Goal: Entertainment & Leisure: Consume media (video, audio)

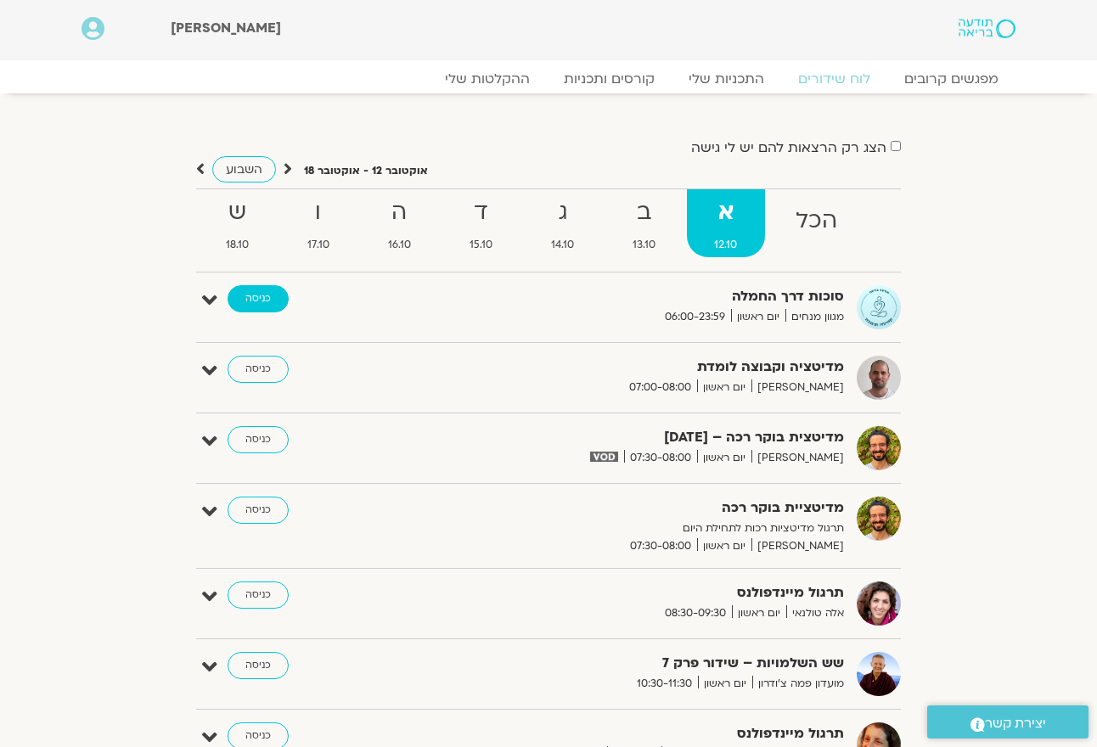
click at [261, 300] on link "כניסה" at bounding box center [258, 298] width 61 height 27
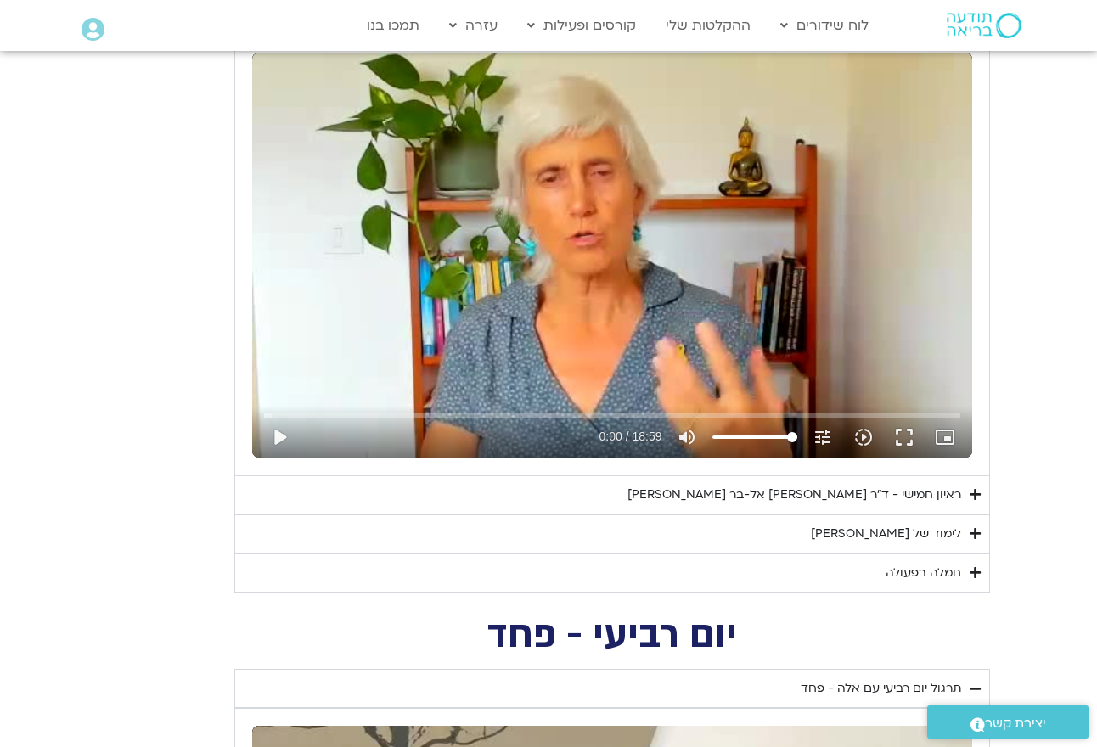
scroll to position [777, 0]
click at [910, 487] on div "ראיון חמישי - ד"ר אסף סטי אל-בר ודנה ברגר" at bounding box center [794, 494] width 334 height 20
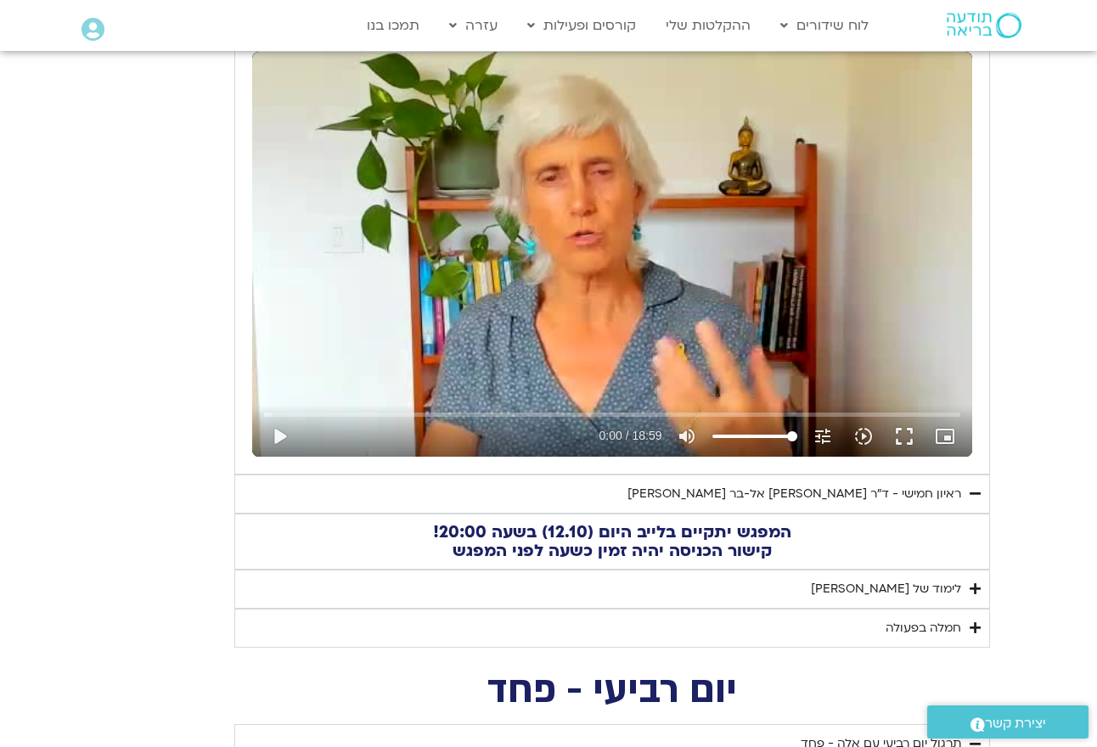
click at [937, 582] on div "לימוד של טארה" at bounding box center [886, 589] width 150 height 20
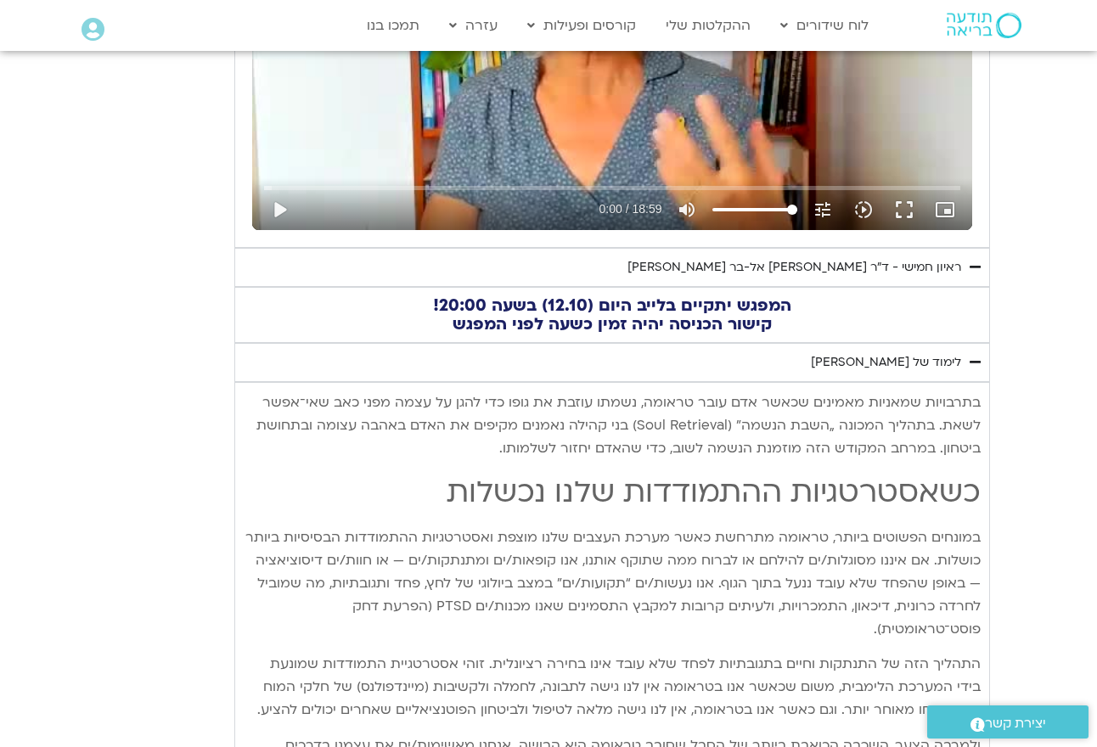
scroll to position [991, 0]
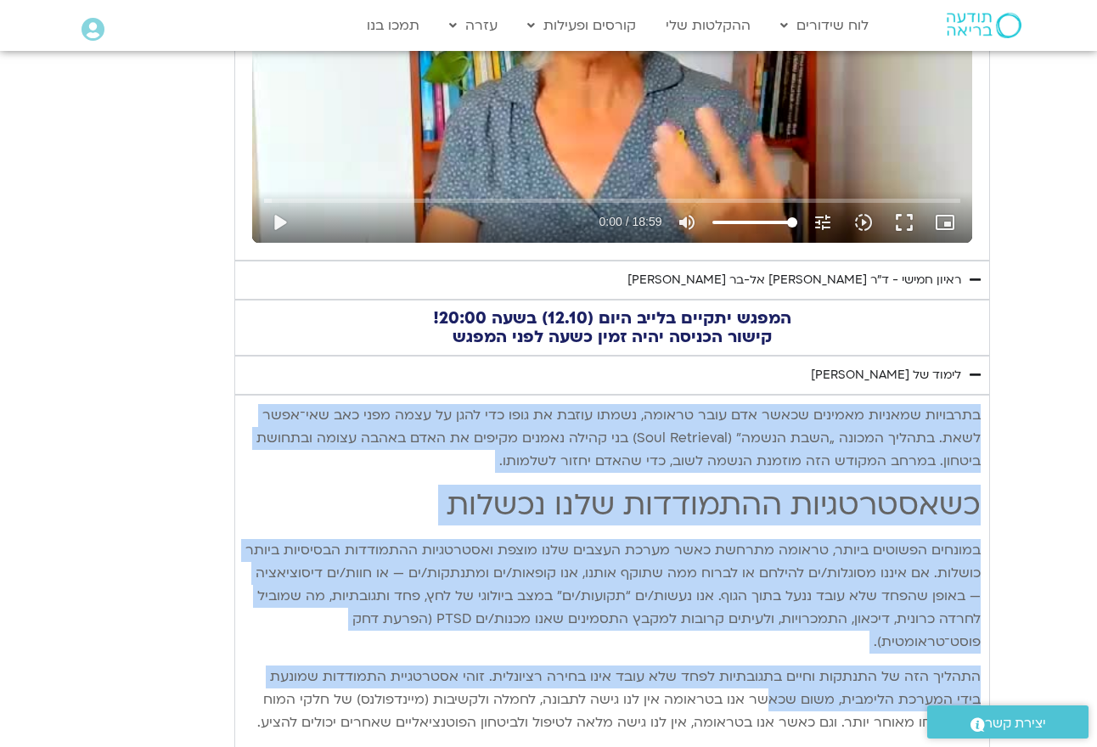
drag, startPoint x: 979, startPoint y: 406, endPoint x: 795, endPoint y: 673, distance: 324.7
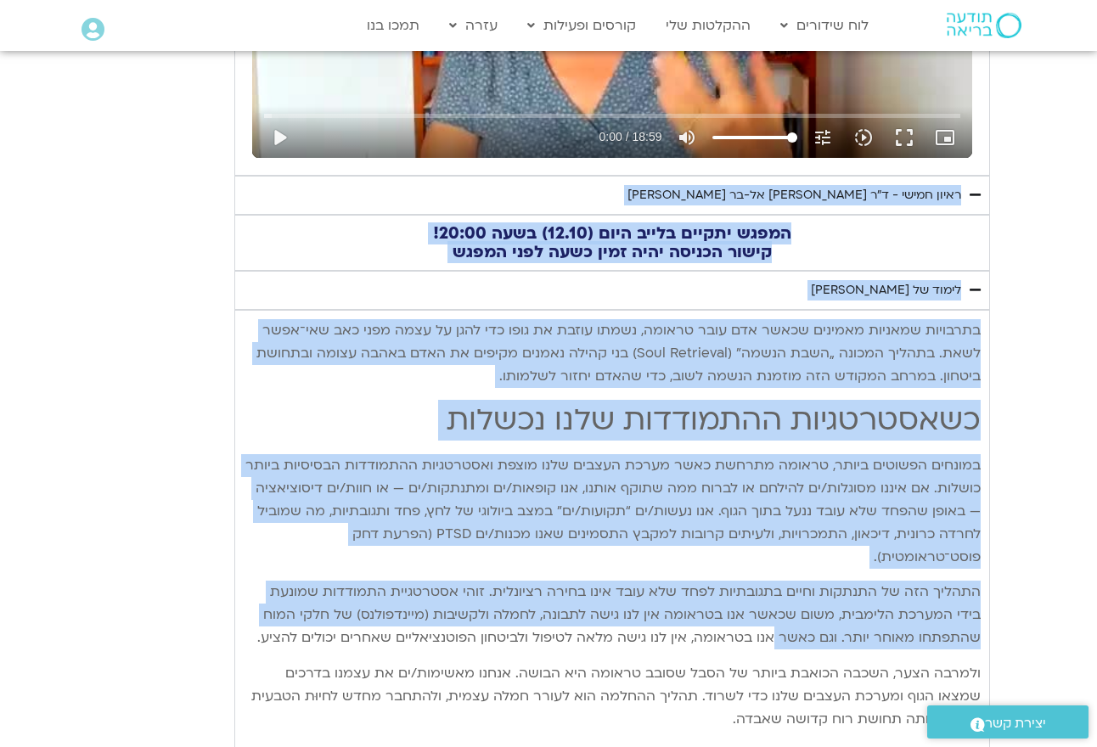
scroll to position [1133, 0]
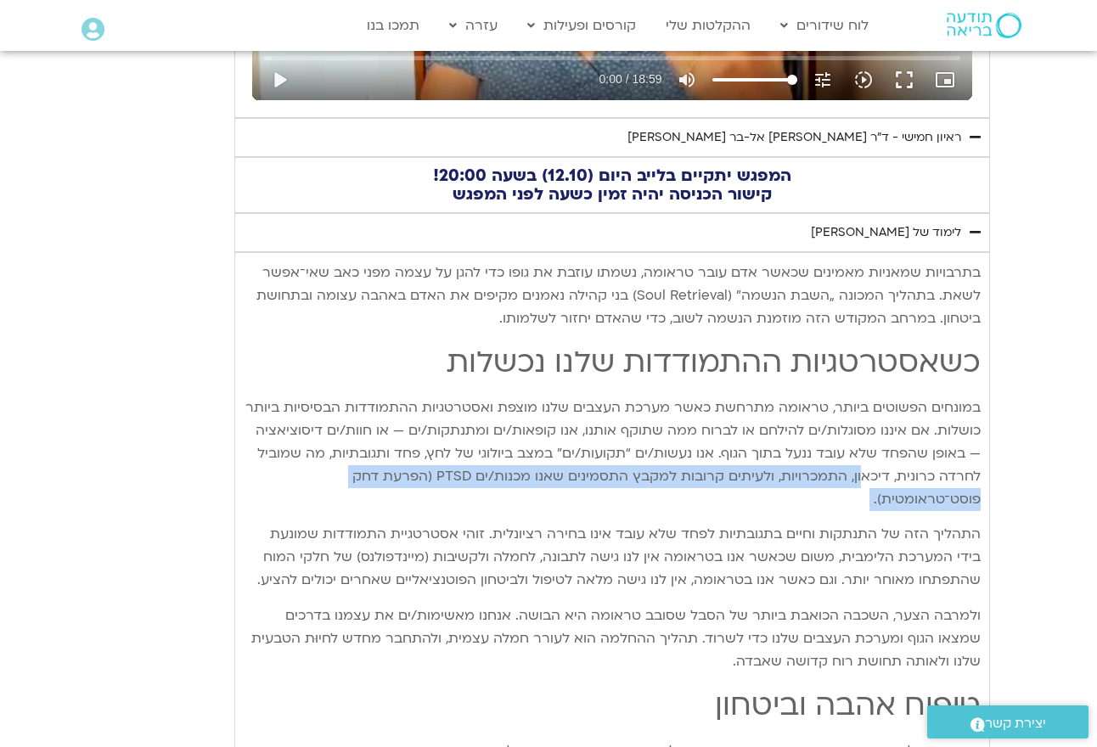
drag, startPoint x: 866, startPoint y: 486, endPoint x: 867, endPoint y: 475, distance: 11.9
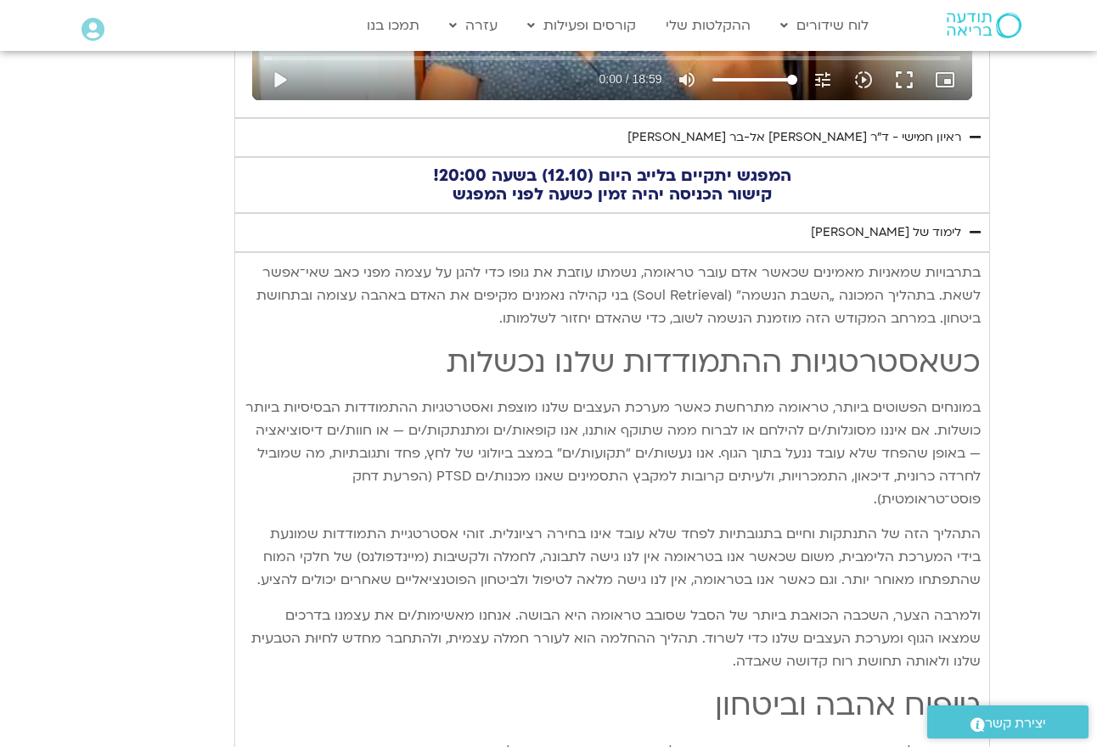
drag, startPoint x: 925, startPoint y: 348, endPoint x: 942, endPoint y: 308, distance: 43.7
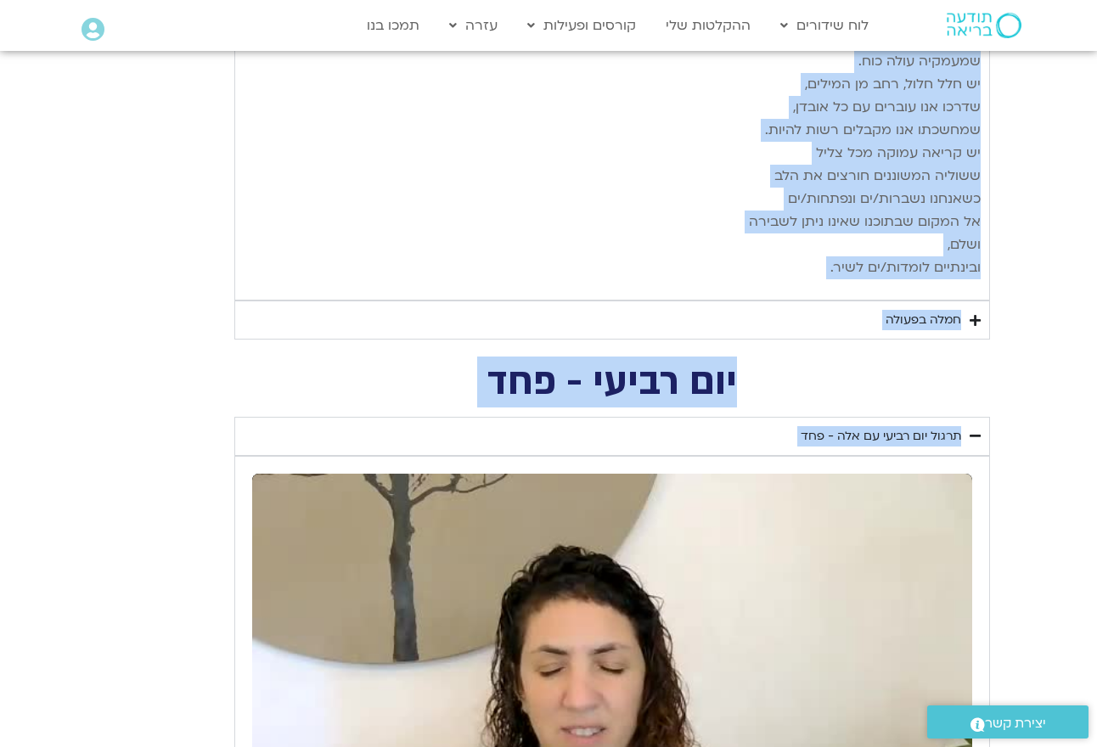
scroll to position [2816, 0]
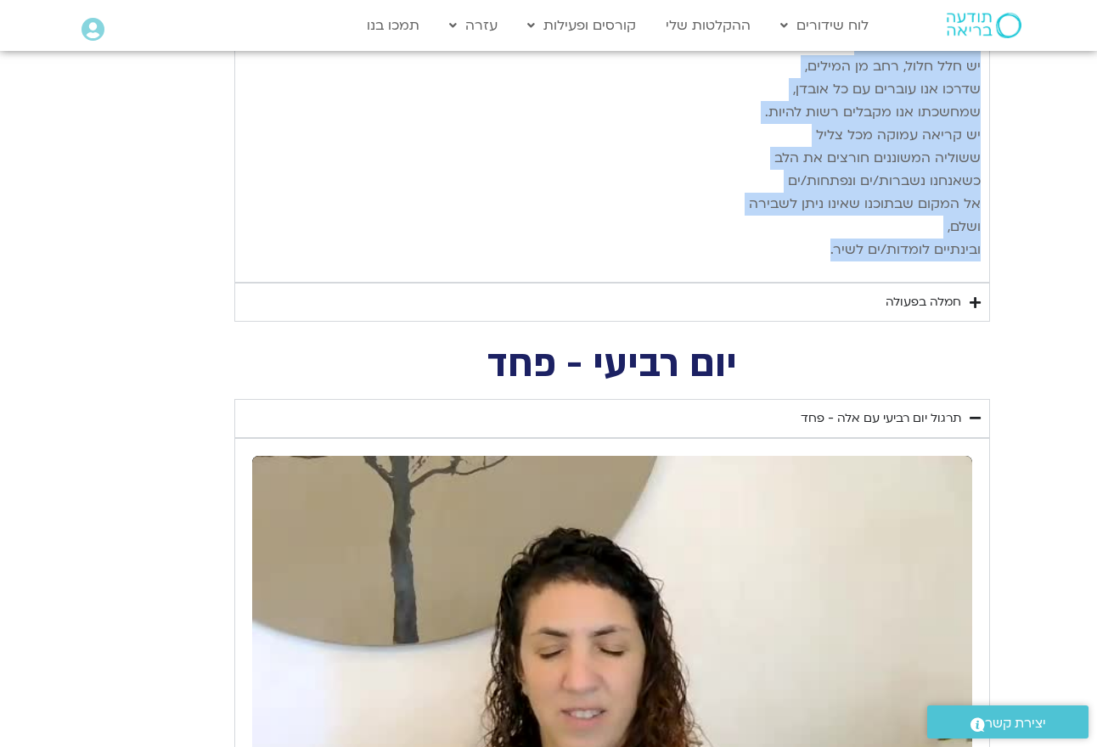
drag, startPoint x: 981, startPoint y: 262, endPoint x: 824, endPoint y: 203, distance: 167.1
copy div "בתרבויות שמאניות מאמינים שכאשר אדם עובר טראומה, נשמתו עוזבת את גופו כדי להגן על…"
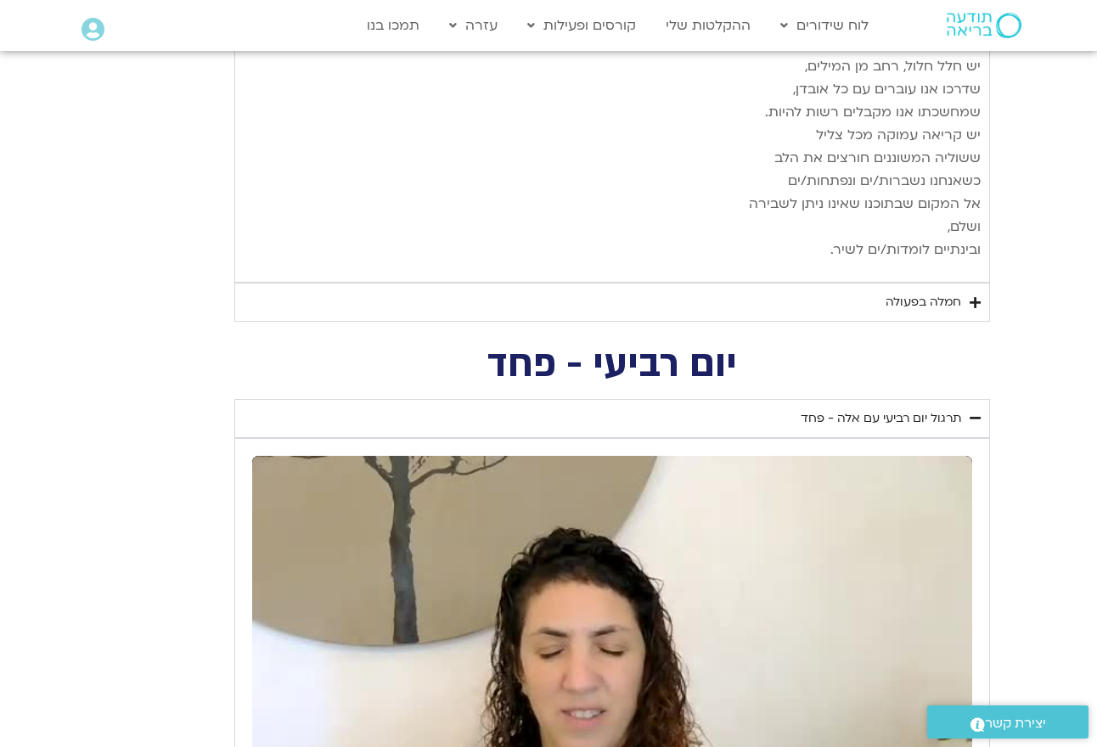
click at [894, 292] on div "חמלה בפעולה" at bounding box center [923, 302] width 76 height 20
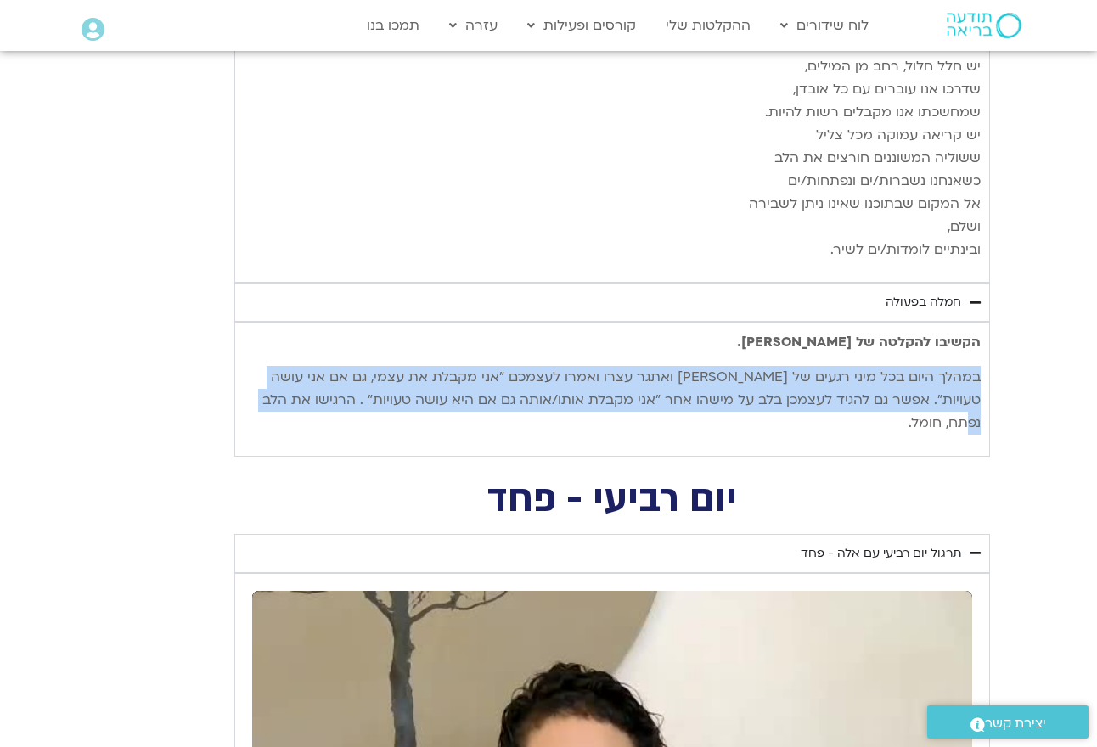
drag, startPoint x: 981, startPoint y: 321, endPoint x: 649, endPoint y: 382, distance: 336.7
click at [649, 382] on div "הקשיבו להקלטה של סנדיה. במהלך היום בכל מיני רגעים של קושי ואתגר עצרו ואמרו לעצמ…" at bounding box center [612, 389] width 756 height 135
copy p "במהלך היום בכל מיני רגעים של קושי ואתגר עצרו ואמרו לעצמכם ״אני מקבלת את עצמי, ג…"
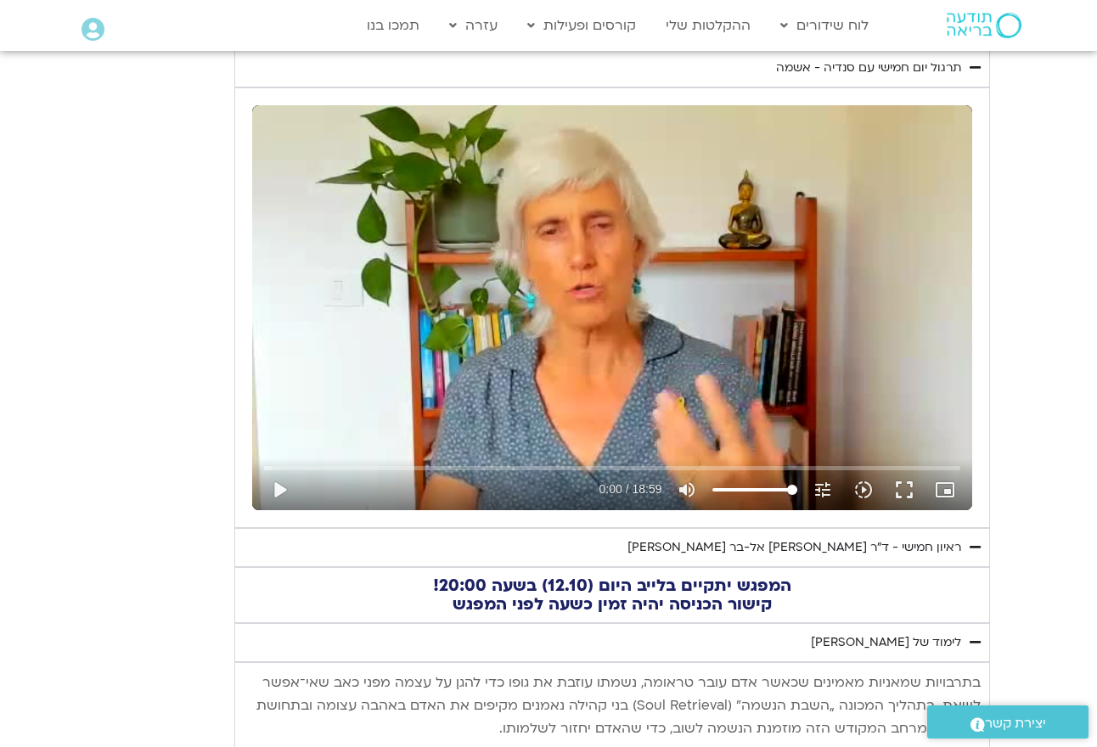
scroll to position [724, 0]
click at [977, 534] on summary "ראיון חמישי - ד"ר אסף סטי אל-בר ודנה ברגר" at bounding box center [612, 546] width 756 height 39
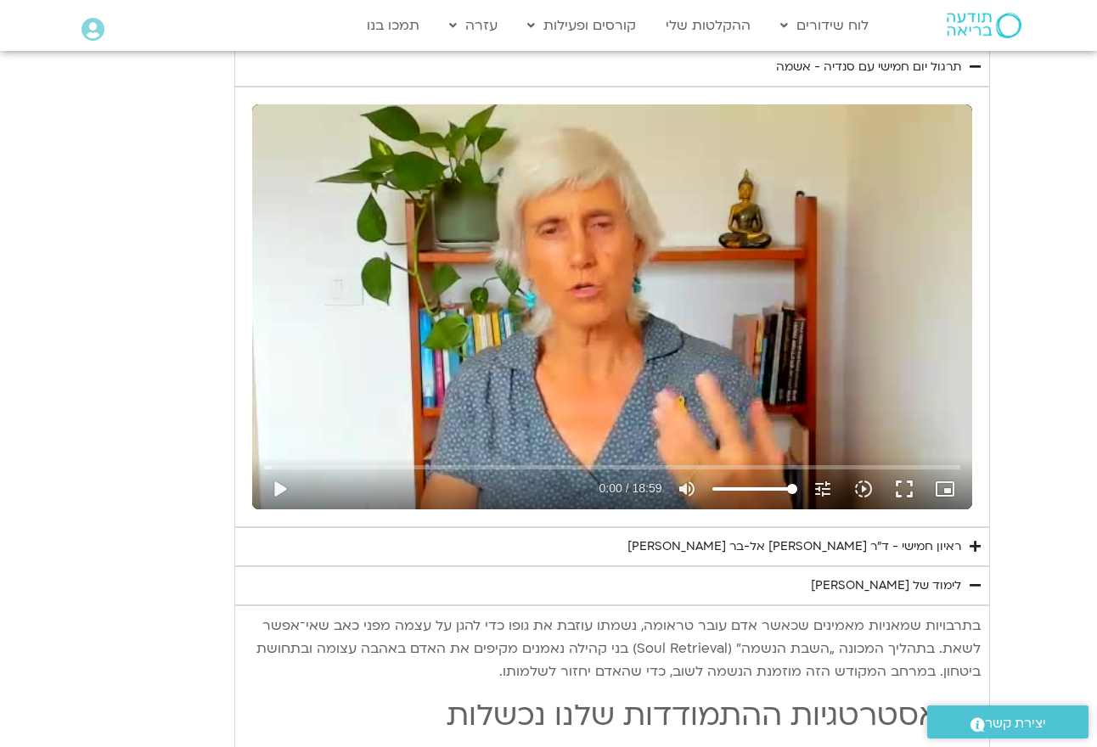
click at [979, 579] on icon "Accordion. Open links with Enter or Space, close with Escape, and navigate with…" at bounding box center [975, 585] width 11 height 13
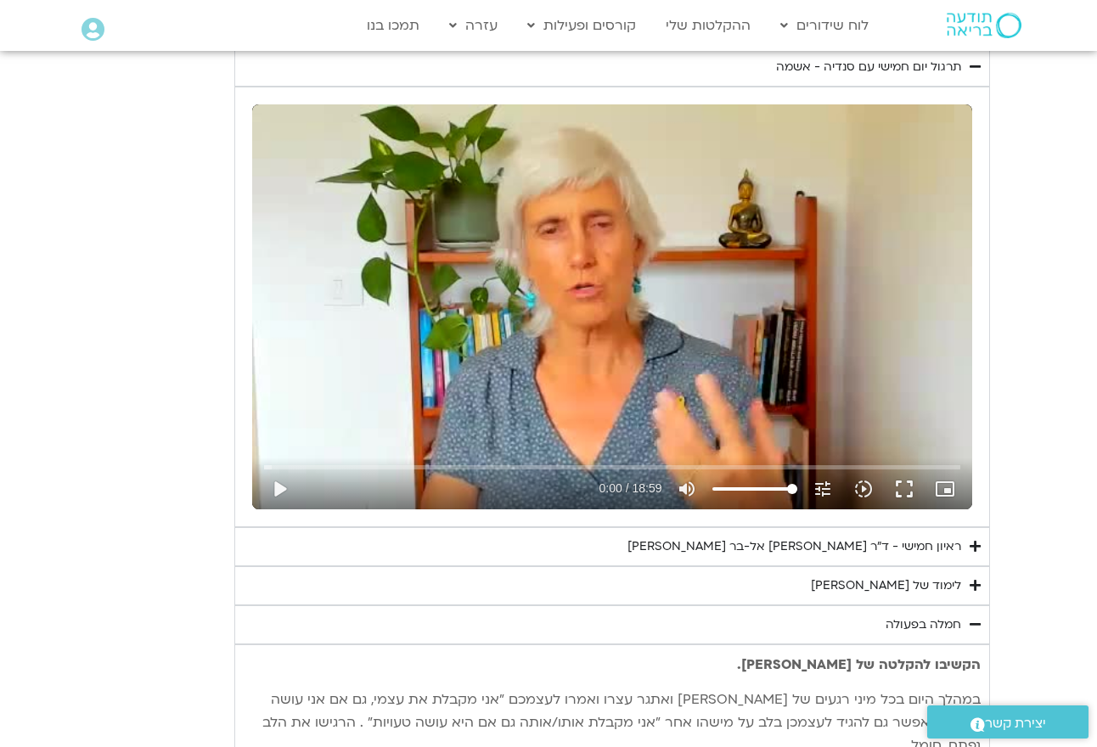
click at [973, 618] on icon "Accordion. Open links with Enter or Space, close with Escape, and navigate with…" at bounding box center [975, 624] width 11 height 13
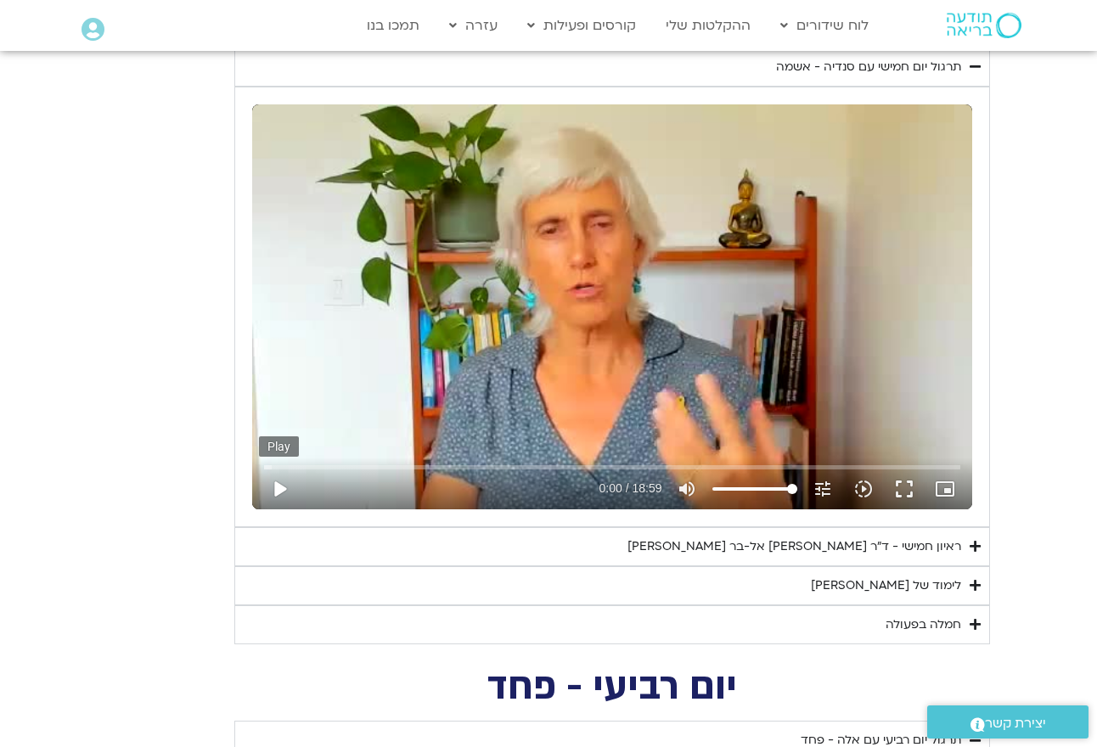
click at [284, 481] on button "play_arrow" at bounding box center [279, 489] width 41 height 41
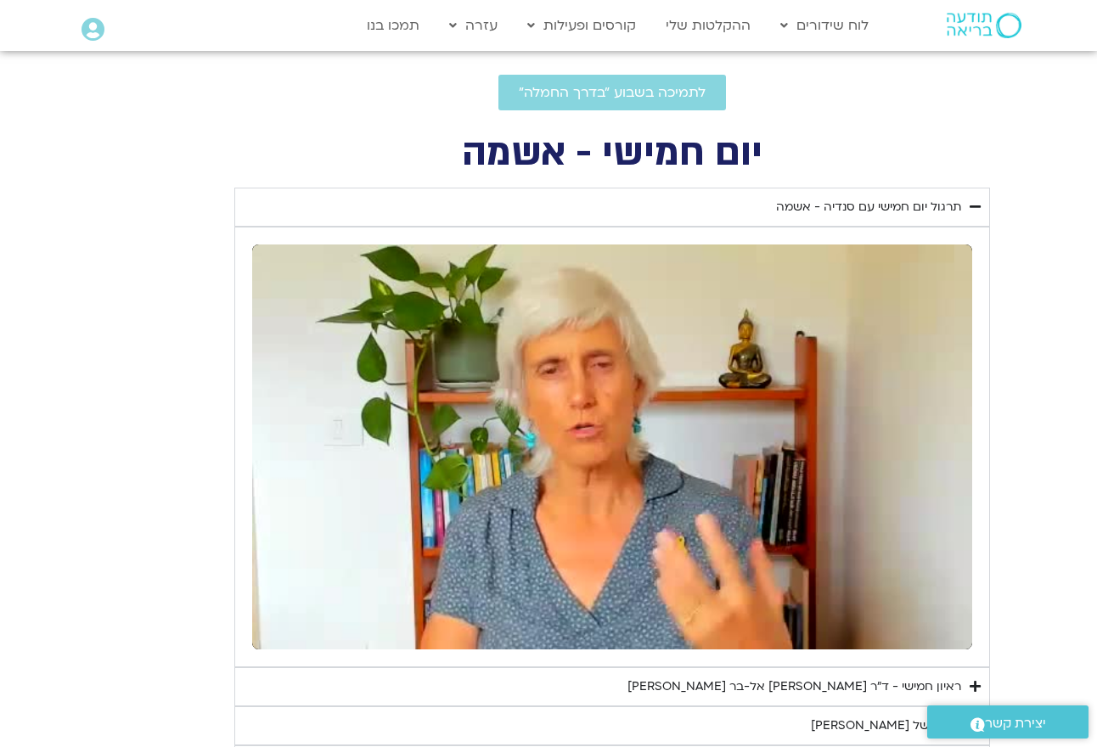
scroll to position [627, 0]
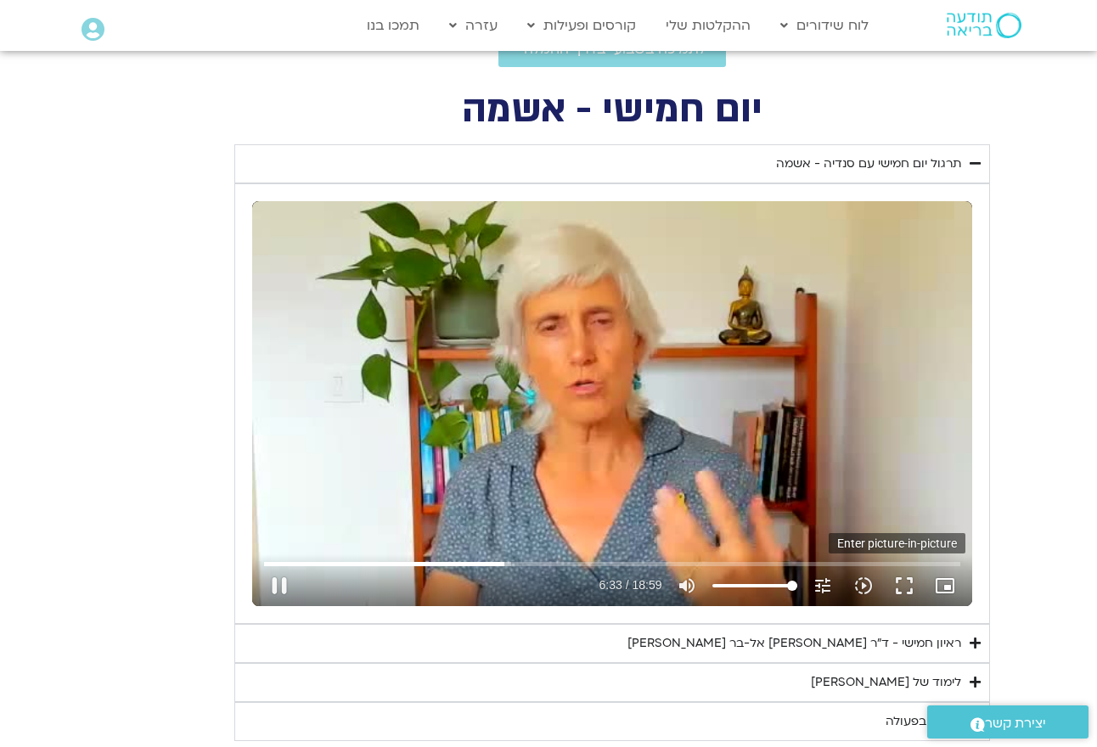
drag, startPoint x: 958, startPoint y: 143, endPoint x: 940, endPoint y: 579, distance: 435.9
click at [940, 579] on icon "picture_in_picture_alt" at bounding box center [945, 586] width 20 height 20
click at [754, 353] on div "Skip ad 3:56 pause 6:37 / 18:59 volume_up Mute tune Resolution Auto 240p slow_m…" at bounding box center [612, 403] width 720 height 405
click at [278, 578] on button "play_arrow" at bounding box center [279, 585] width 41 height 41
click at [903, 582] on button "fullscreen" at bounding box center [904, 585] width 41 height 41
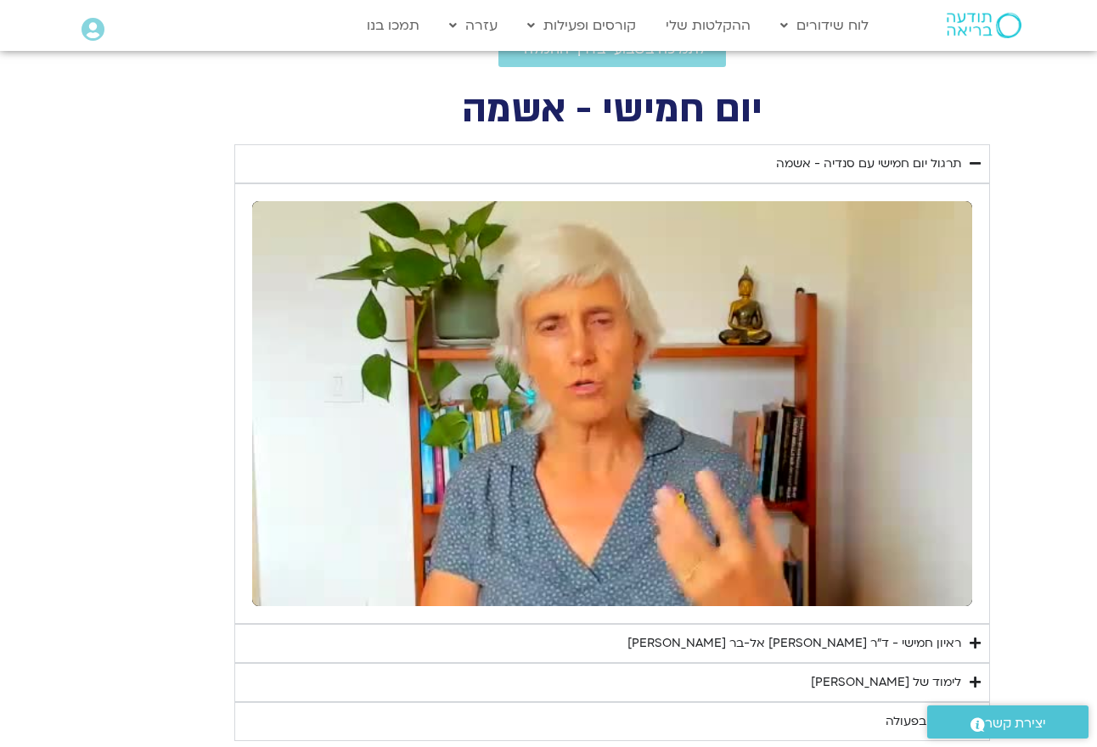
drag, startPoint x: 1092, startPoint y: 397, endPoint x: 903, endPoint y: 582, distance: 264.1
click at [903, 582] on button "fullscreen" at bounding box center [904, 585] width 41 height 41
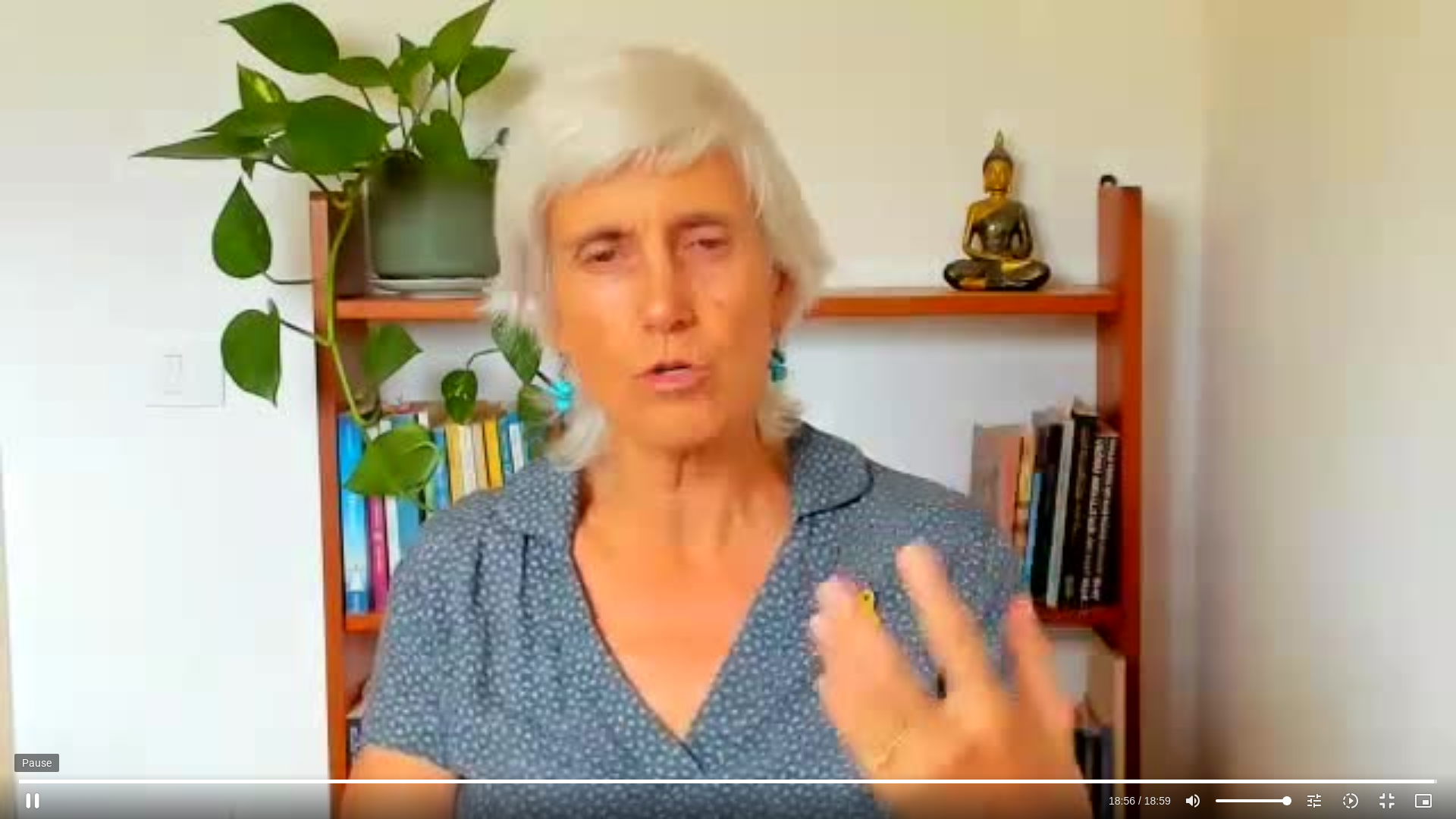
drag, startPoint x: 31, startPoint y: 802, endPoint x: 34, endPoint y: 795, distance: 7.6
click at [34, 666] on button "pause" at bounding box center [32, 800] width 37 height 37
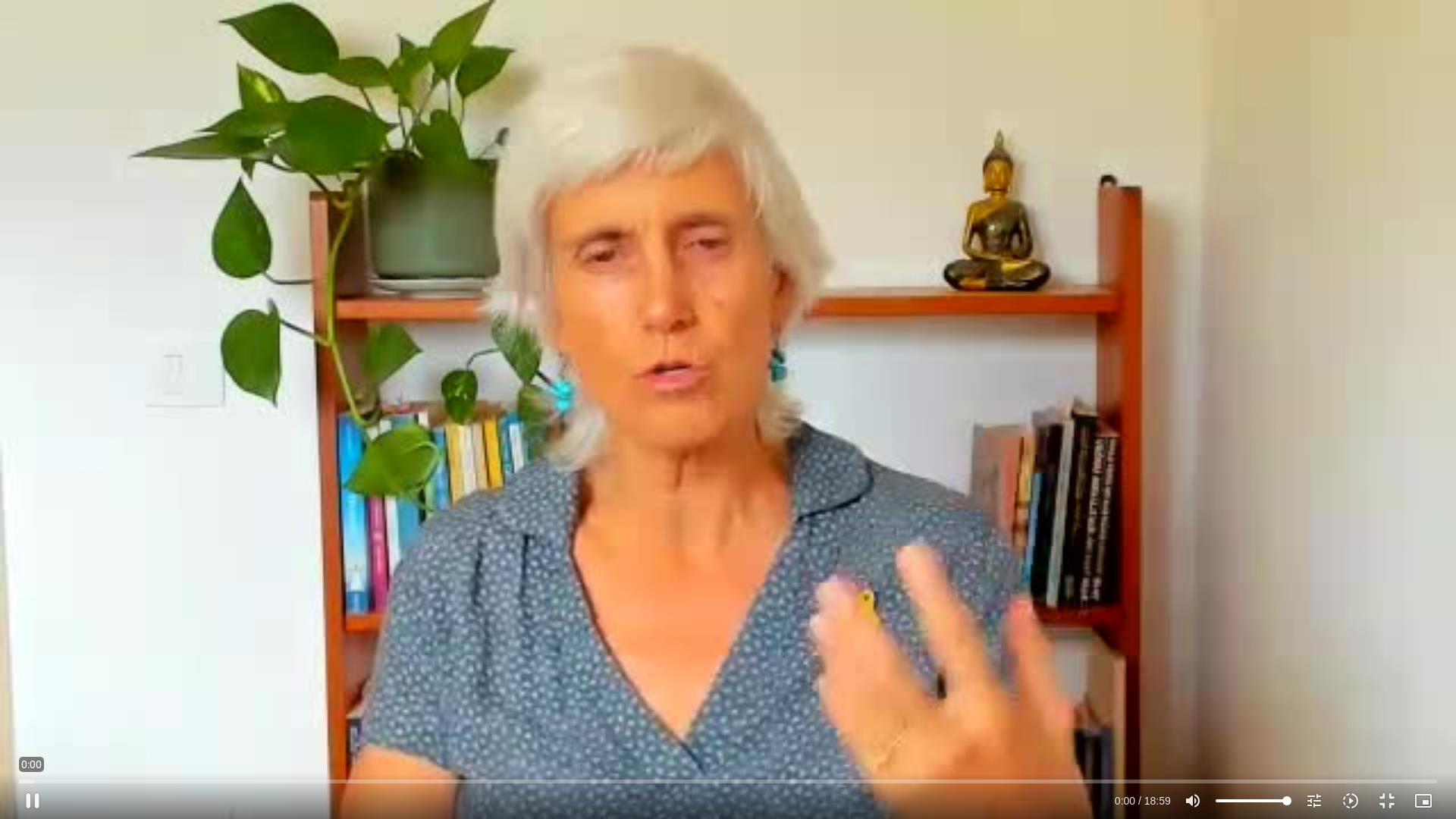
drag, startPoint x: 1427, startPoint y: 780, endPoint x: 0, endPoint y: 790, distance: 1427.0
click at [0, 666] on div "Skip ad 0:00 pause 0:00 / 18:59 volume_up Mute tune Resolution Auto 240p slow_m…" at bounding box center [728, 409] width 1456 height 819
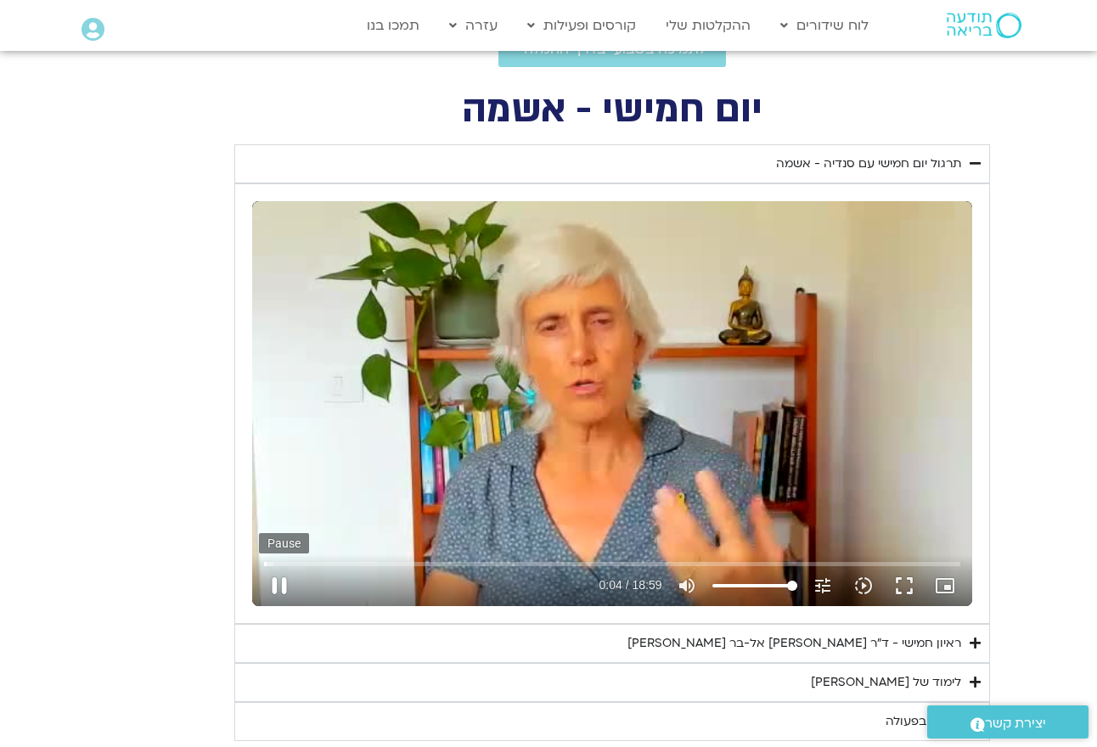
click at [287, 580] on button "pause" at bounding box center [279, 585] width 41 height 41
type input "4.61144337599678"
type input "1.0841195"
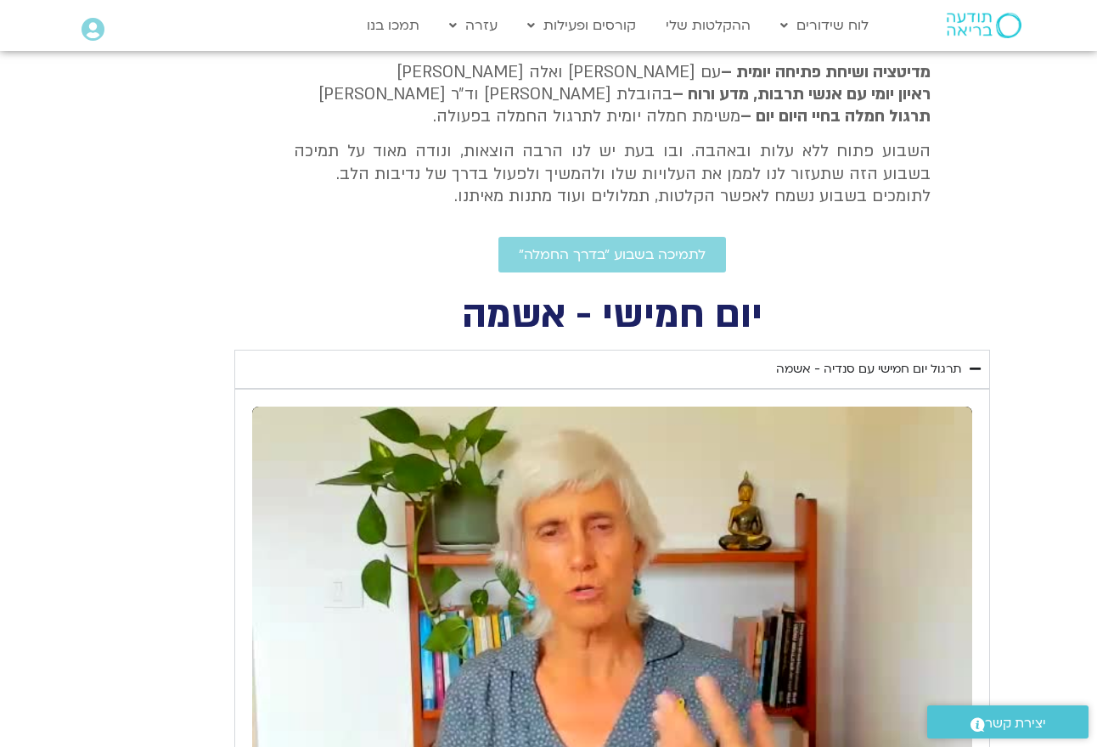
scroll to position [422, 0]
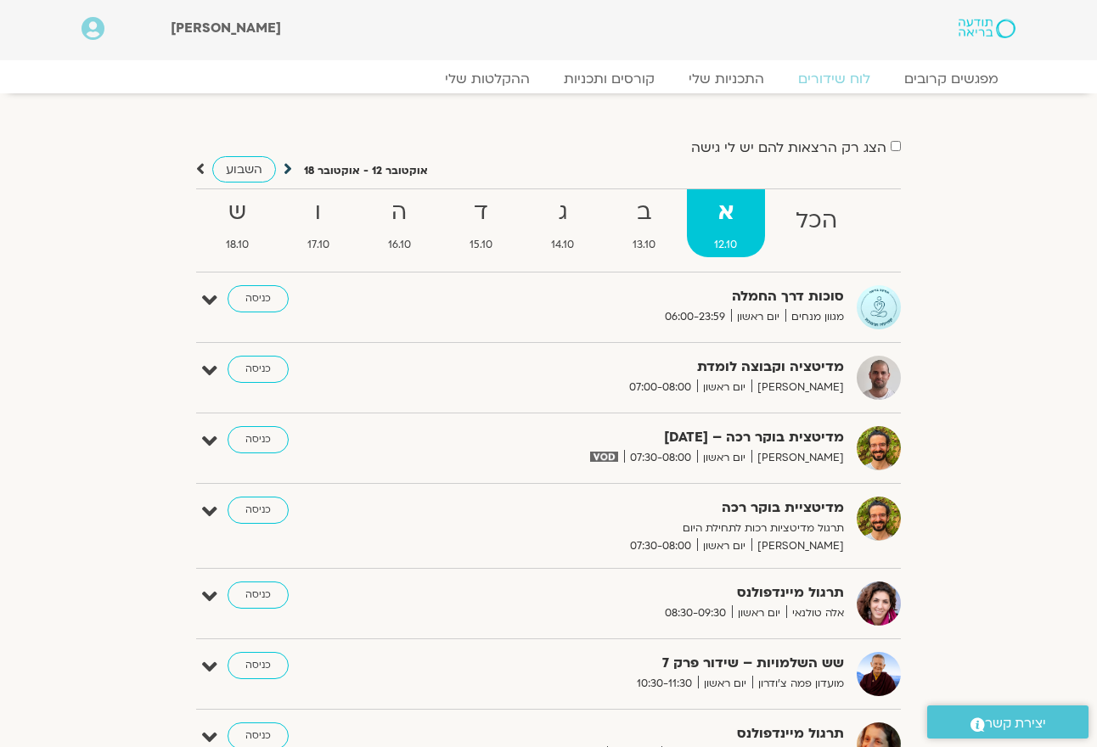
click at [286, 171] on icon at bounding box center [288, 168] width 8 height 17
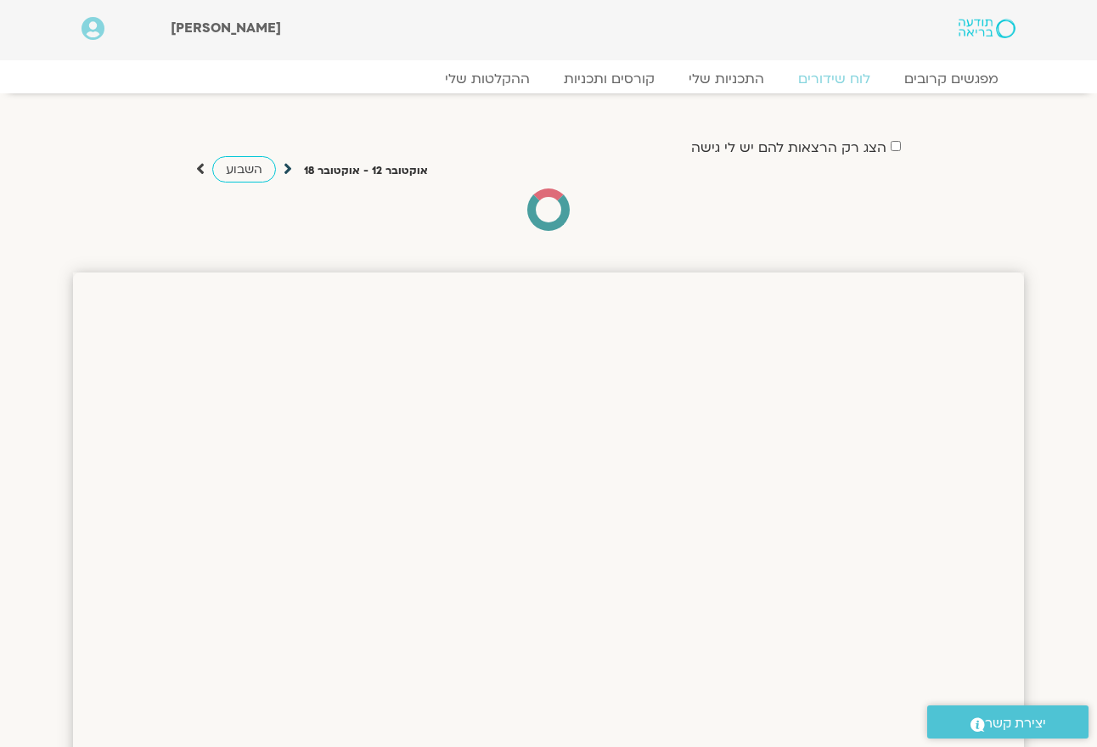
click at [286, 171] on icon at bounding box center [288, 168] width 8 height 17
click at [285, 166] on icon at bounding box center [288, 168] width 8 height 17
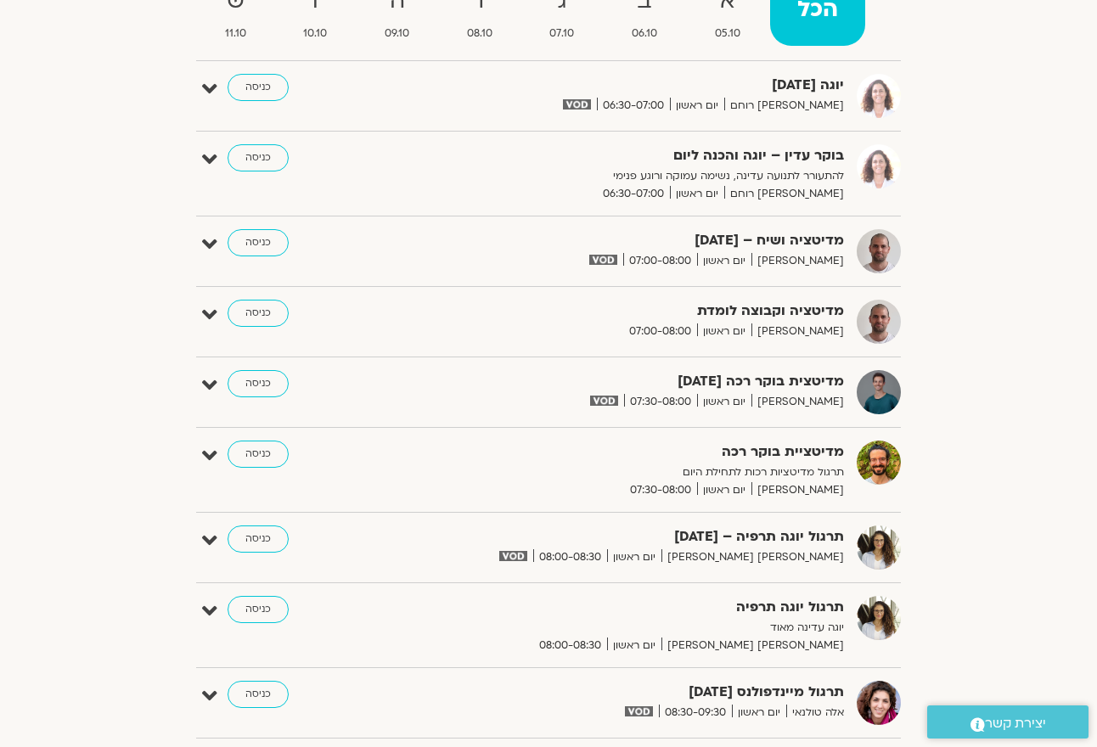
scroll to position [211, 0]
click at [729, 25] on span "05.10" at bounding box center [728, 34] width 80 height 18
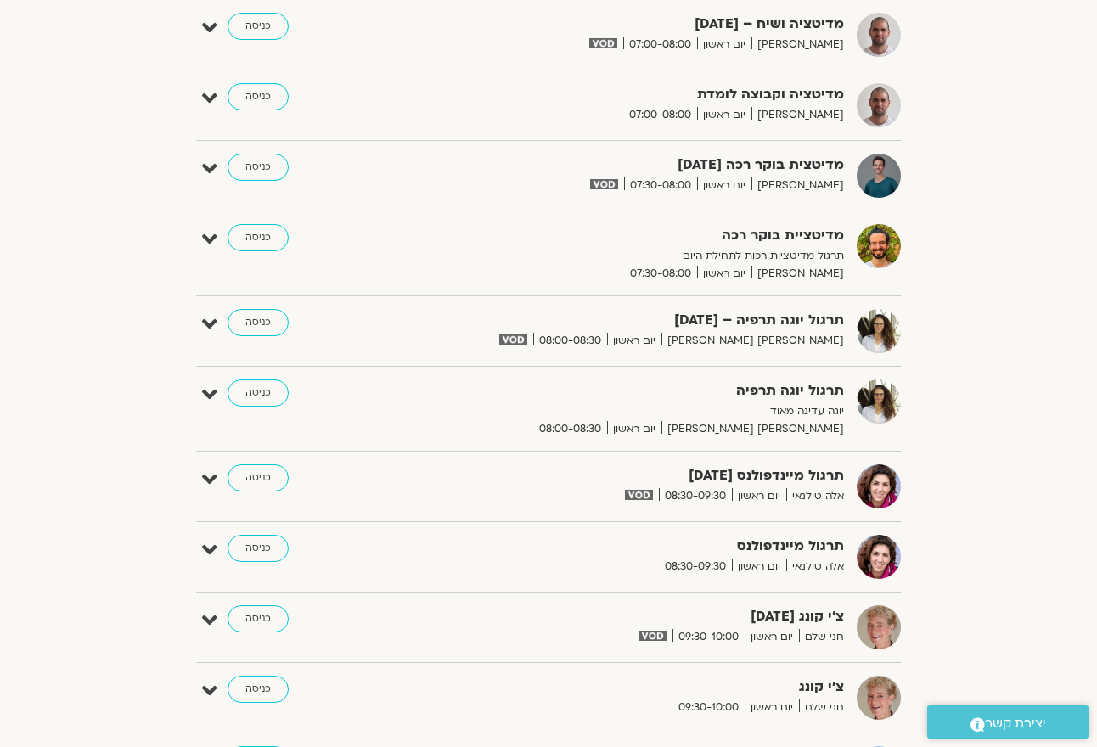
scroll to position [429, 0]
click at [276, 471] on link "כניסה" at bounding box center [258, 477] width 61 height 27
